Goal: Task Accomplishment & Management: Manage account settings

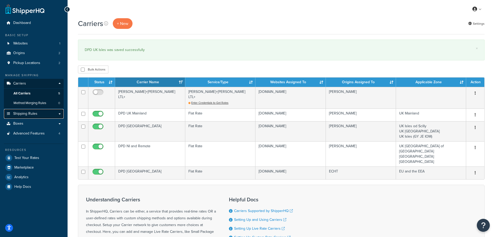
click at [26, 114] on span "Shipping Rules" at bounding box center [25, 113] width 24 height 4
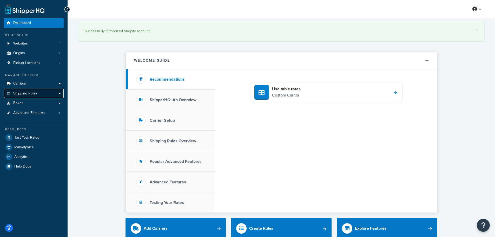
click at [29, 93] on span "Shipping Rules" at bounding box center [25, 93] width 24 height 4
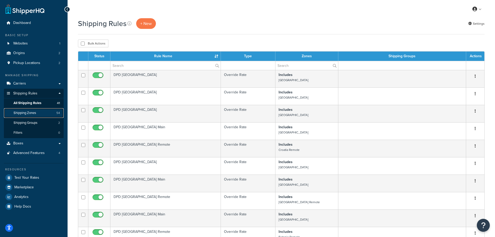
click at [28, 113] on span "Shipping Zones" at bounding box center [25, 113] width 23 height 4
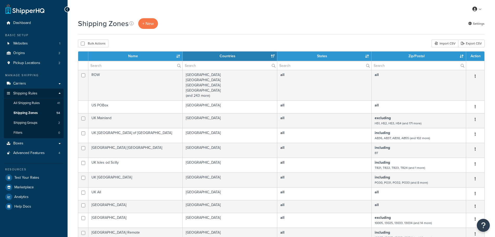
select select "15"
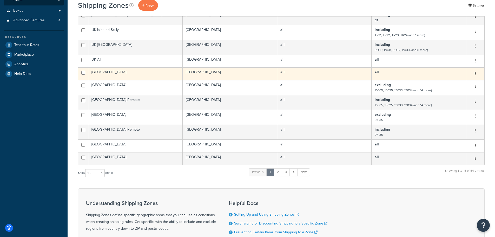
scroll to position [156, 0]
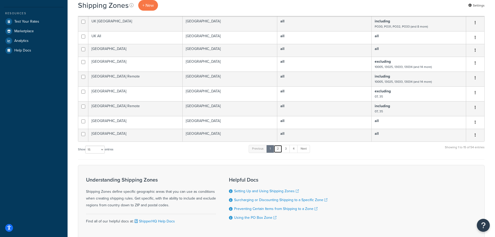
click at [278, 147] on link "2" at bounding box center [278, 149] width 9 height 8
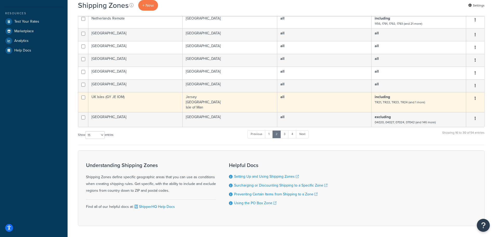
click at [138, 97] on td "UK Isles (GY JE IOM)" at bounding box center [135, 102] width 94 height 20
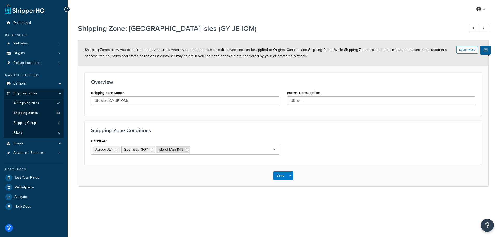
click at [186, 150] on icon at bounding box center [187, 149] width 2 height 3
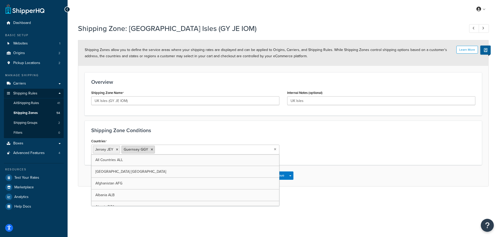
click at [151, 149] on icon at bounding box center [152, 149] width 2 height 3
select select "including"
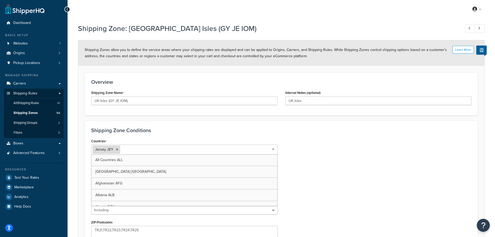
click at [117, 149] on icon at bounding box center [117, 149] width 2 height 3
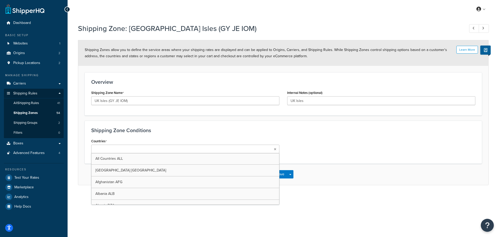
click at [290, 132] on h3 "Shipping Zone Conditions" at bounding box center [283, 130] width 384 height 6
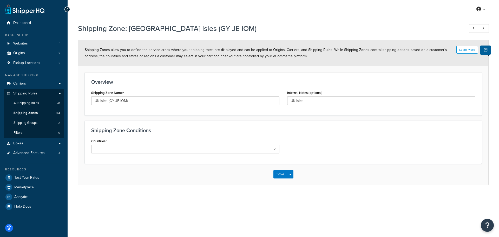
click at [207, 148] on ul at bounding box center [185, 148] width 188 height 9
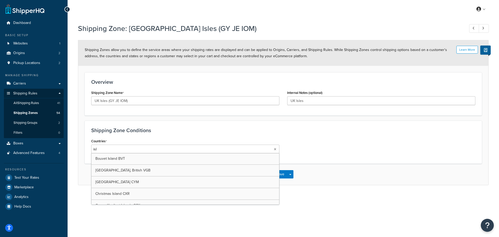
type input "isle"
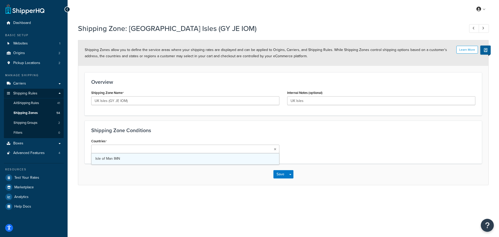
select select "including"
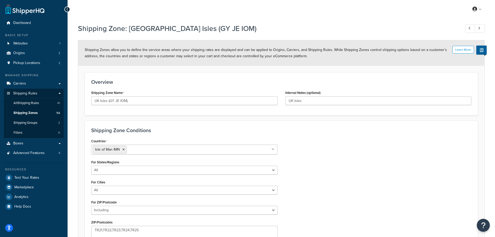
click at [315, 158] on div "Countries Isle of Man IMN All Countries ALL United States USA Afghanistan AFG A…" at bounding box center [281, 195] width 388 height 117
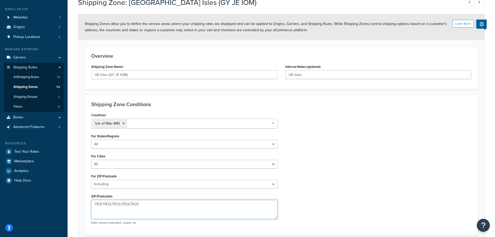
drag, startPoint x: 142, startPoint y: 205, endPoint x: 90, endPoint y: 206, distance: 52.5
click at [91, 206] on textarea "TR21,TR22,TR23,TR24,TR25" at bounding box center [184, 209] width 186 height 19
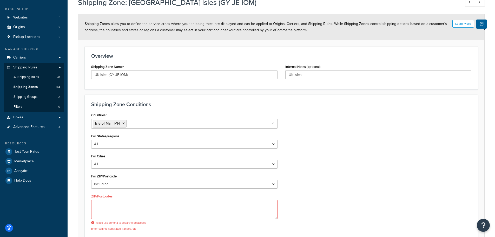
click at [318, 170] on div "Countries Isle of Man IMN All Countries ALL United States USA Afghanistan AFG A…" at bounding box center [281, 172] width 388 height 123
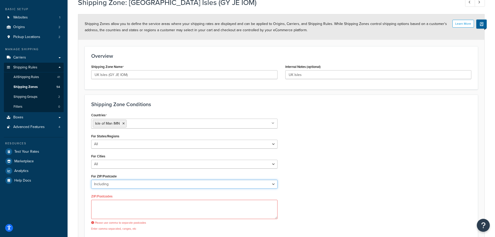
click at [116, 185] on select "All Including Excluding" at bounding box center [184, 184] width 186 height 9
select select "all"
click at [91, 180] on select "All Including Excluding" at bounding box center [184, 184] width 186 height 9
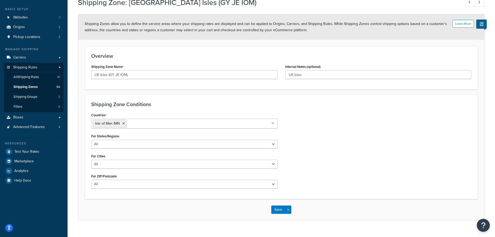
click at [140, 123] on input "Countries" at bounding box center [151, 123] width 46 height 6
type input "jers"
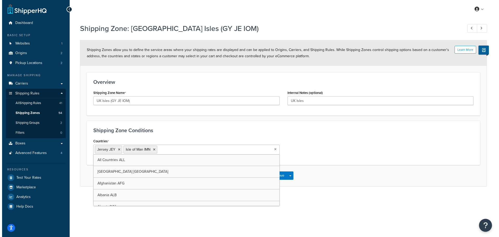
scroll to position [0, 0]
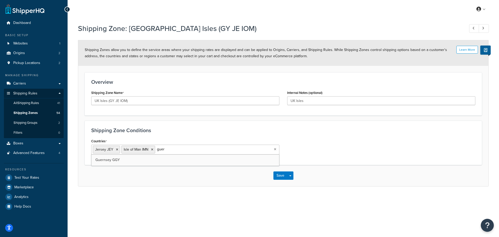
type input "guern"
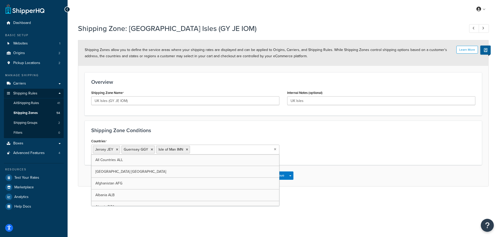
click at [387, 141] on div "Countries Jersey JEY Guernsey GGY Isle of Man IMN All Countries ALL United Stat…" at bounding box center [283, 147] width 392 height 21
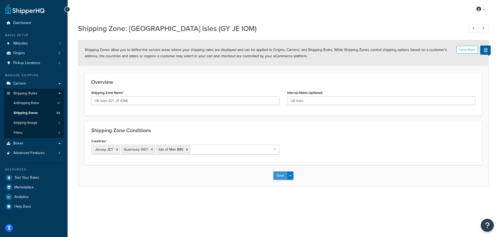
click at [280, 175] on button "Save" at bounding box center [280, 175] width 14 height 8
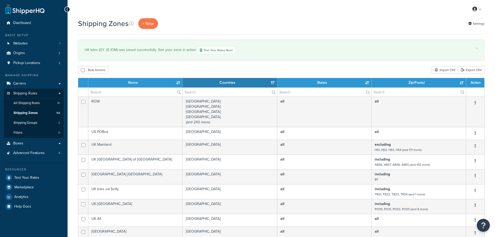
select select "15"
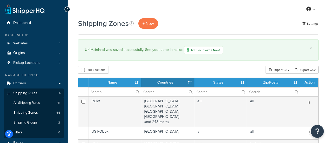
select select "15"
